Goal: Transaction & Acquisition: Purchase product/service

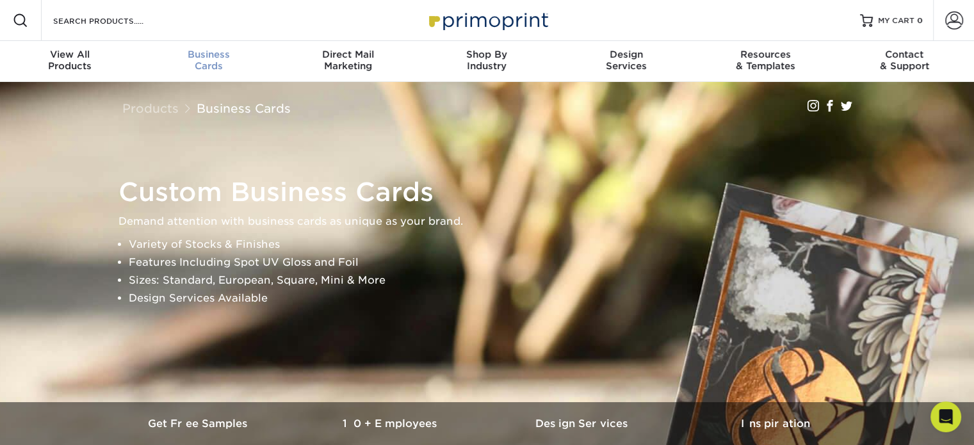
click at [205, 58] on span "Business" at bounding box center [208, 55] width 139 height 12
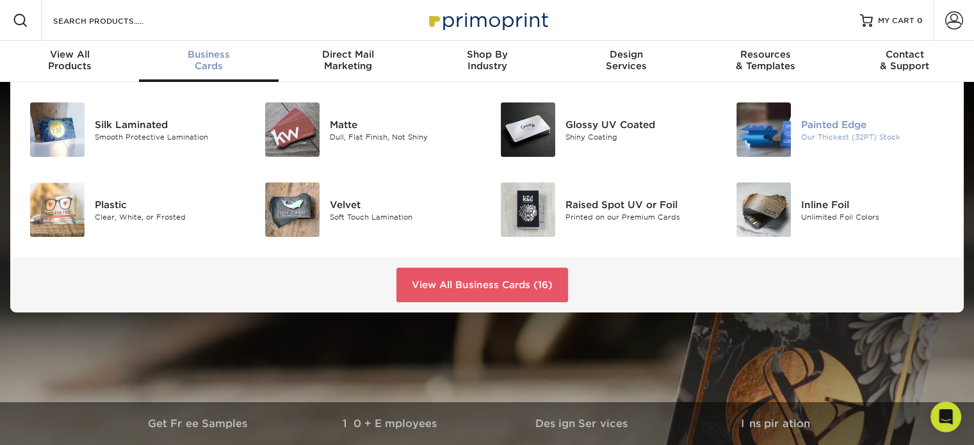
click at [750, 132] on img at bounding box center [763, 129] width 54 height 54
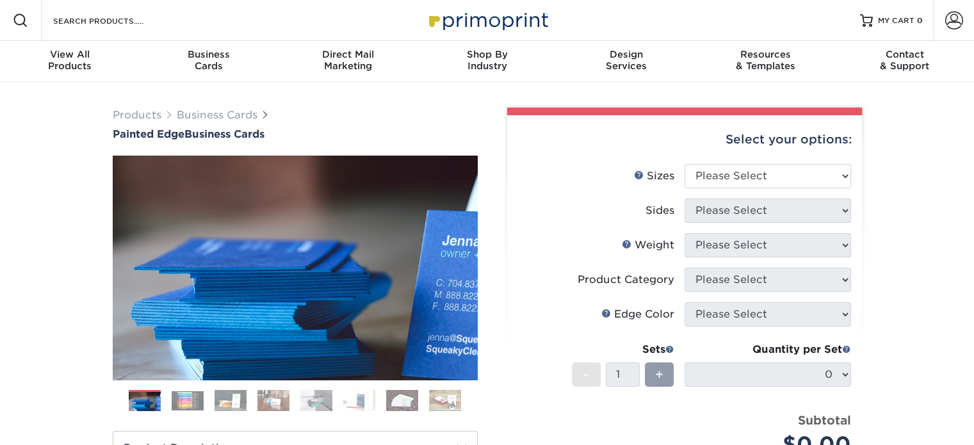
scroll to position [64, 0]
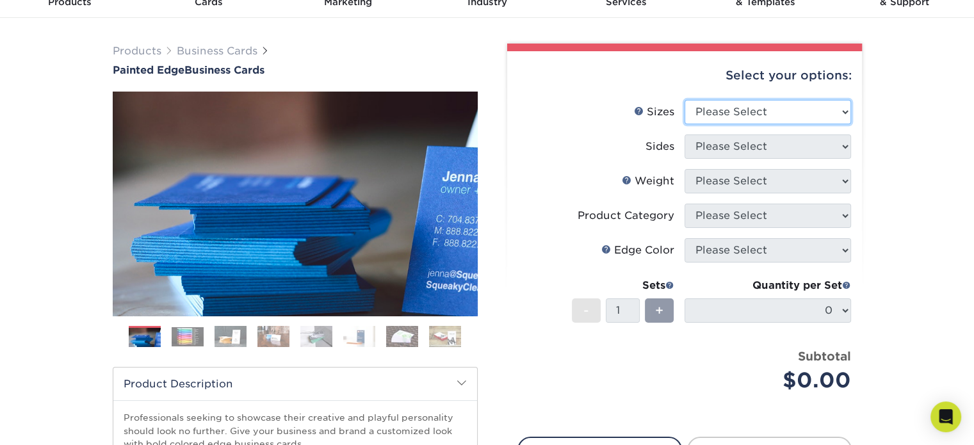
click at [815, 108] on select "Please Select 2" x 3.5" - Standard 2.125" x 3.375" - European 2.5" x 2.5" - Squ…" at bounding box center [767, 112] width 166 height 24
select select "2.00x3.50"
click at [684, 100] on select "Please Select 2" x 3.5" - Standard 2.125" x 3.375" - European 2.5" x 2.5" - Squ…" at bounding box center [767, 112] width 166 height 24
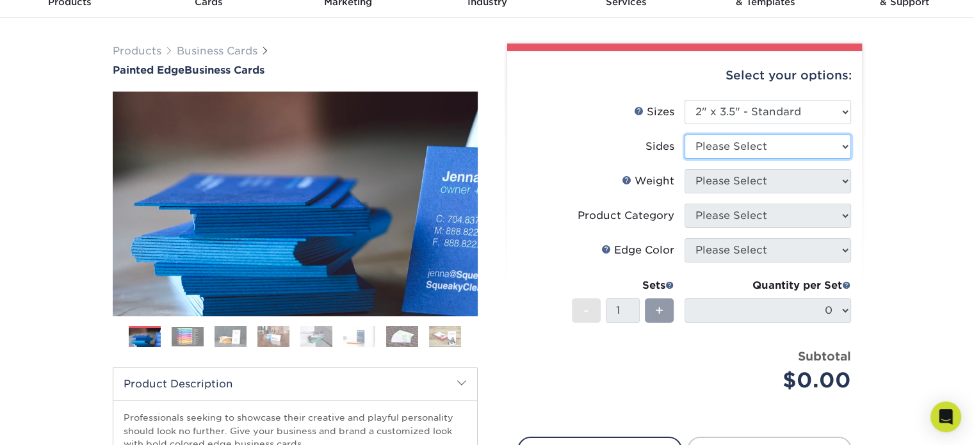
click at [782, 154] on select "Please Select Print Both Sides Print Front Only" at bounding box center [767, 146] width 166 height 24
select select "13abbda7-1d64-4f25-8bb2-c179b224825d"
click at [684, 134] on select "Please Select Print Both Sides Print Front Only" at bounding box center [767, 146] width 166 height 24
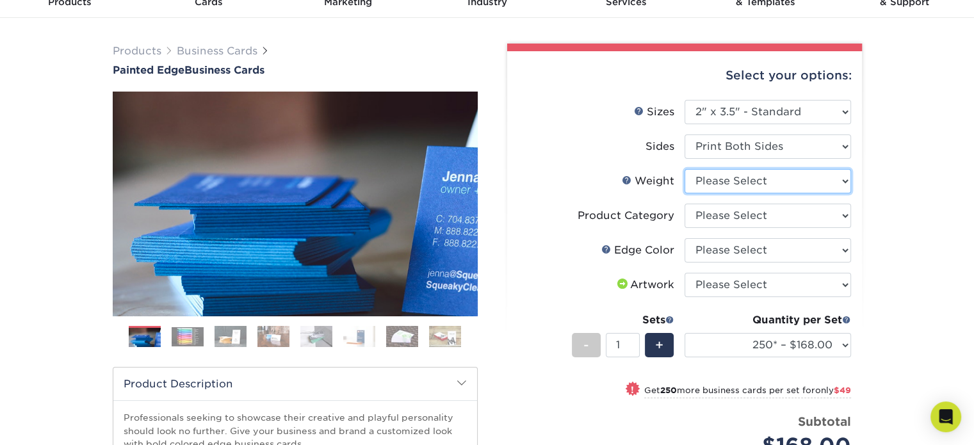
click at [785, 181] on select "Please Select 32PTUC" at bounding box center [767, 181] width 166 height 24
select select "32PTUC"
click at [684, 169] on select "Please Select 32PTUC" at bounding box center [767, 181] width 166 height 24
